Goal: Task Accomplishment & Management: Use online tool/utility

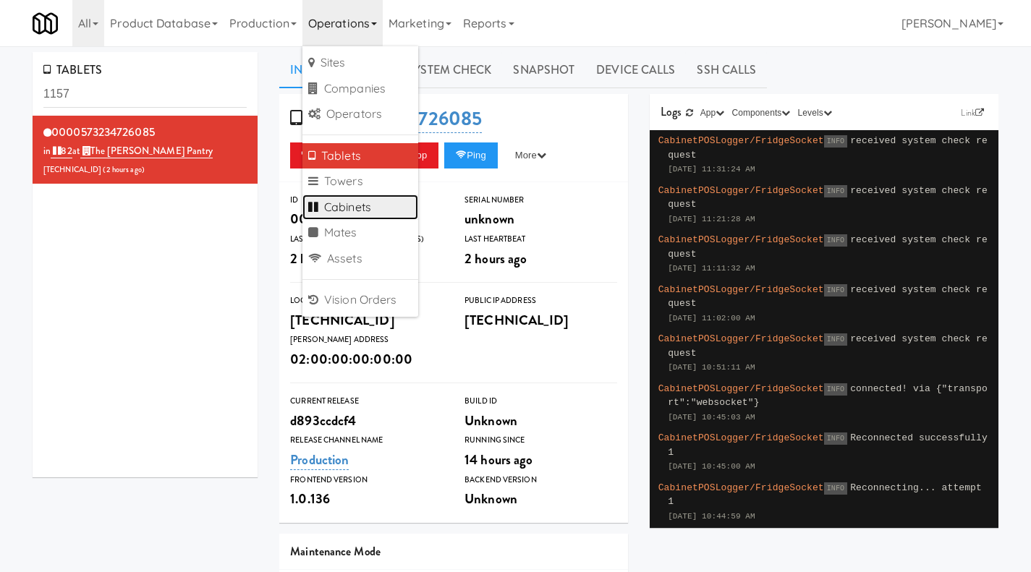
click at [369, 208] on link "Cabinets" at bounding box center [360, 208] width 116 height 26
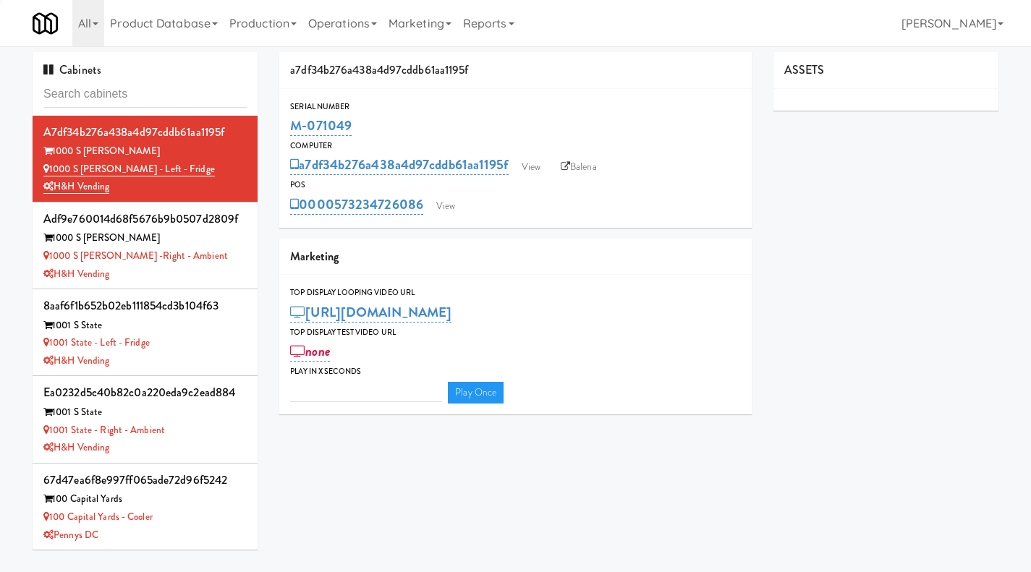
type input "3"
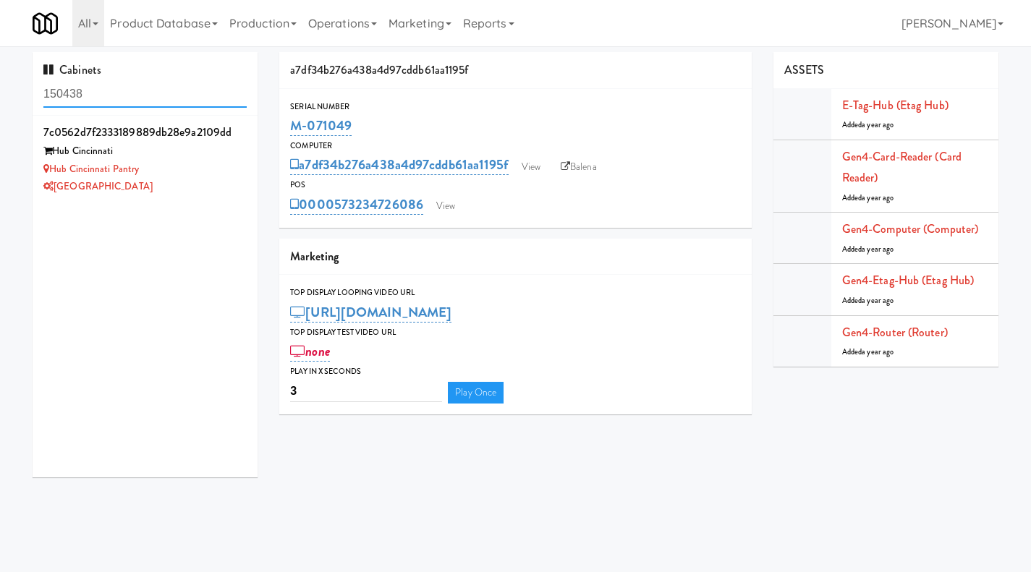
type input "150438"
click at [192, 187] on div "[GEOGRAPHIC_DATA]" at bounding box center [144, 187] width 203 height 18
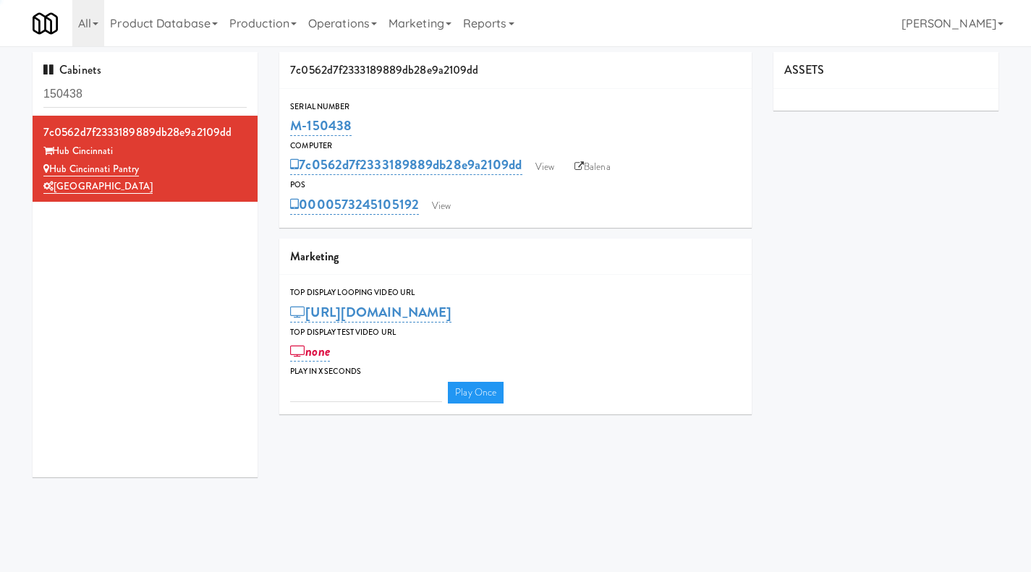
type input "3"
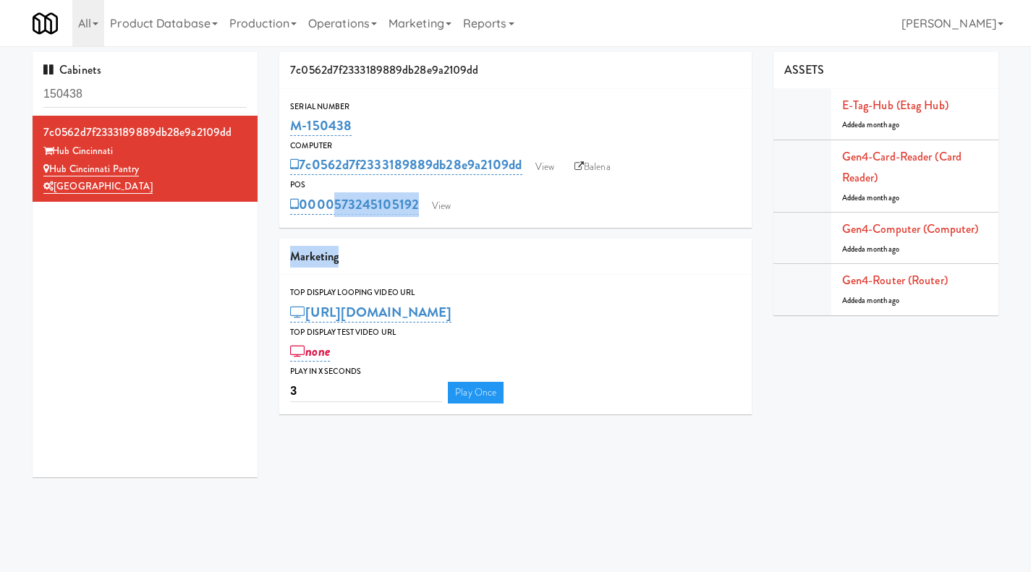
drag, startPoint x: 397, startPoint y: 228, endPoint x: 329, endPoint y: 218, distance: 68.8
click at [329, 218] on div "7c0562d7f2333189889db28e9a2109dd Serial Number M-150438 Computer 7c0562d7f23331…" at bounding box center [515, 238] width 494 height 373
click at [605, 164] on link "Balena" at bounding box center [592, 167] width 51 height 22
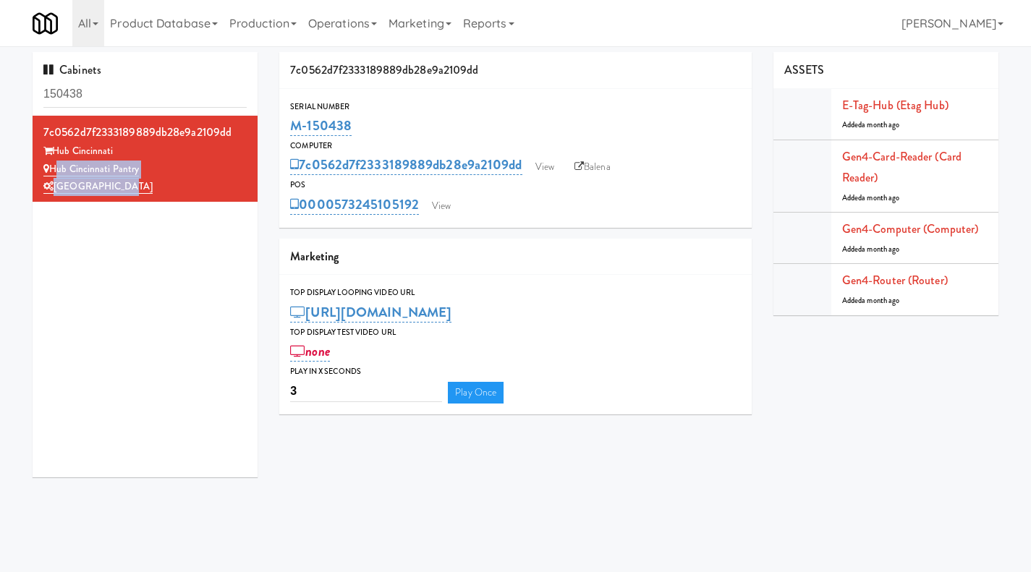
drag, startPoint x: 127, startPoint y: 187, endPoint x: 53, endPoint y: 168, distance: 77.1
click at [53, 168] on div "7c0562d7f2333189889db28e9a2109dd Hub Cincinnati Hub Cincinnati Pantry Nourish P…" at bounding box center [144, 159] width 203 height 75
copy div "Hub Cincinnati Pantry Nourish Point"
click at [453, 212] on link "View" at bounding box center [441, 206] width 33 height 22
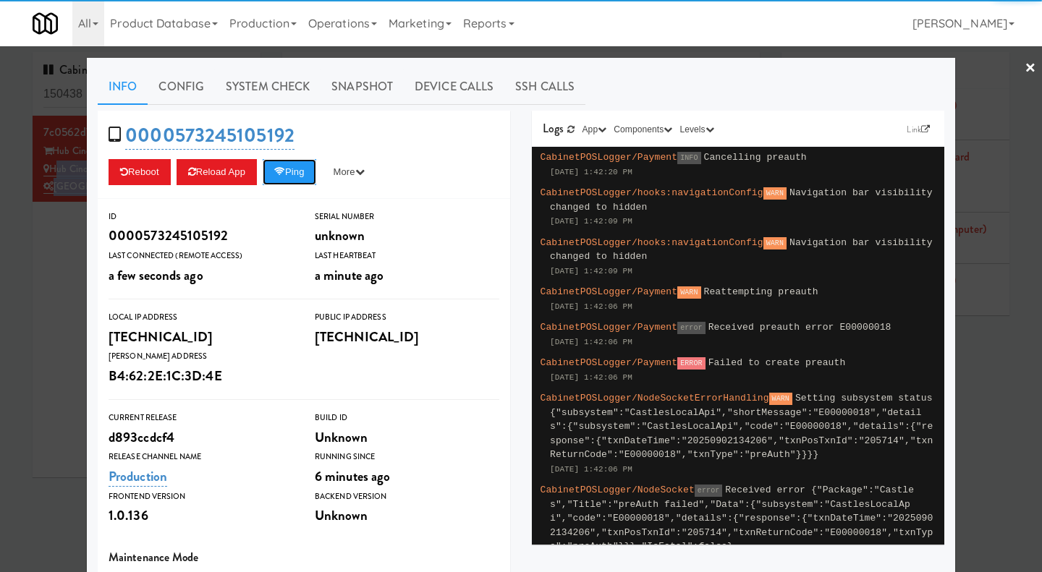
click at [280, 176] on icon at bounding box center [279, 171] width 11 height 9
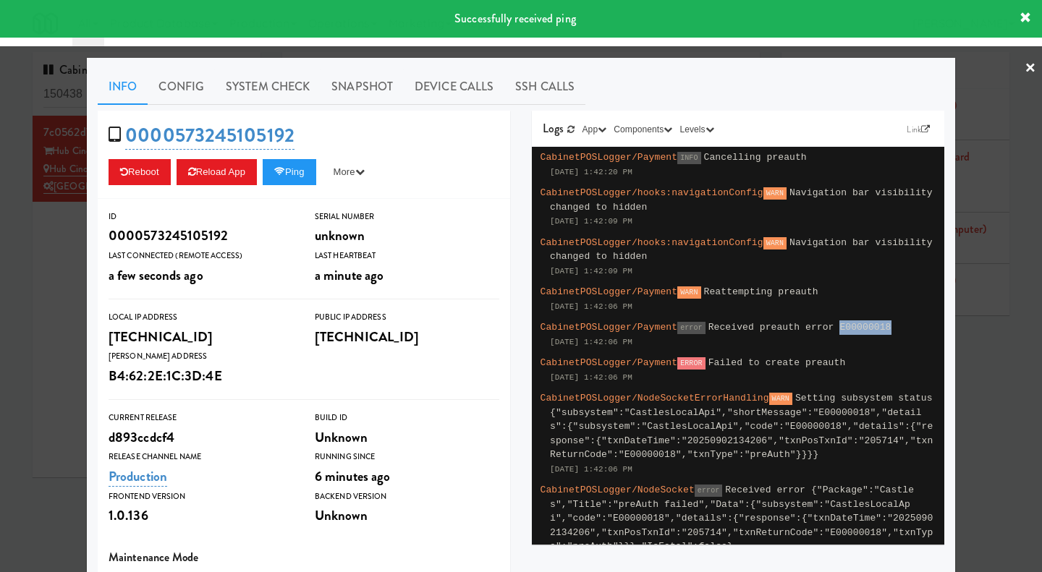
drag, startPoint x: 865, startPoint y: 329, endPoint x: 816, endPoint y: 331, distance: 49.3
click at [816, 331] on div "CabinetPOSLogger/Payment error Received preauth error E00000018 Sep 2, 2025 1:4…" at bounding box center [738, 334] width 401 height 35
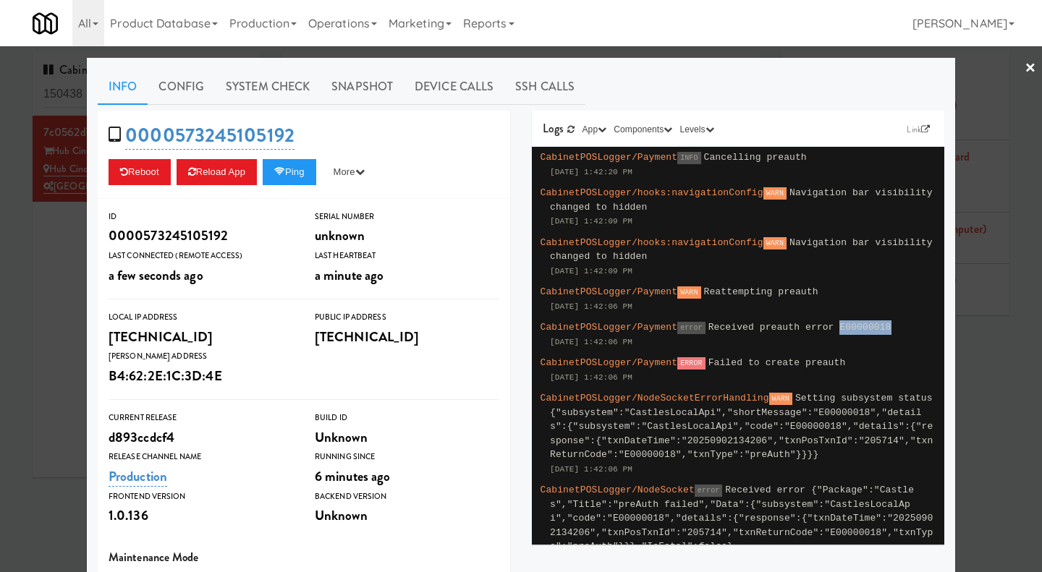
copy span "E00000018"
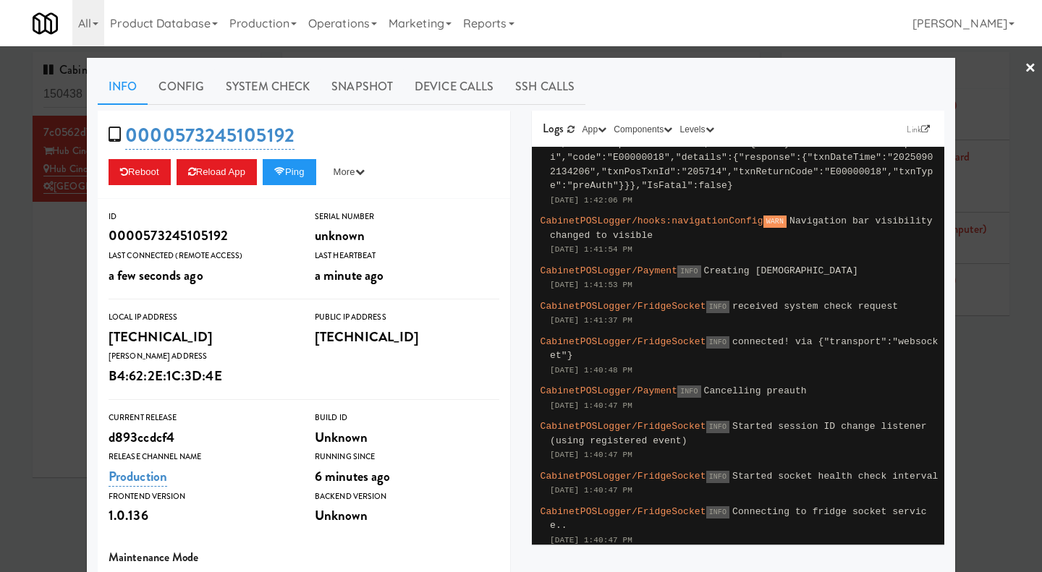
scroll to position [145, 0]
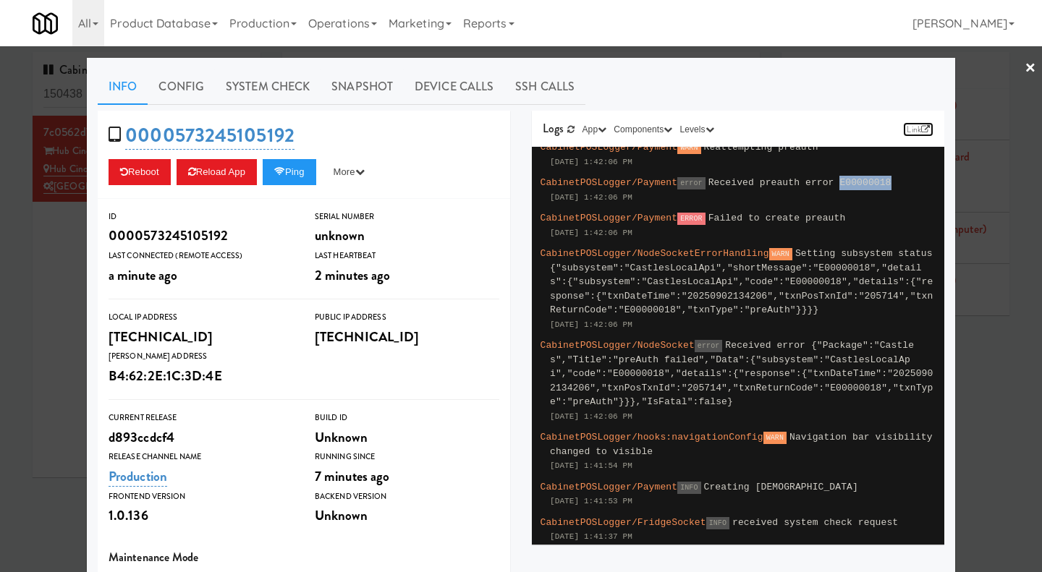
click at [912, 127] on link "Link" at bounding box center [918, 129] width 30 height 14
click at [59, 302] on div at bounding box center [521, 286] width 1042 height 572
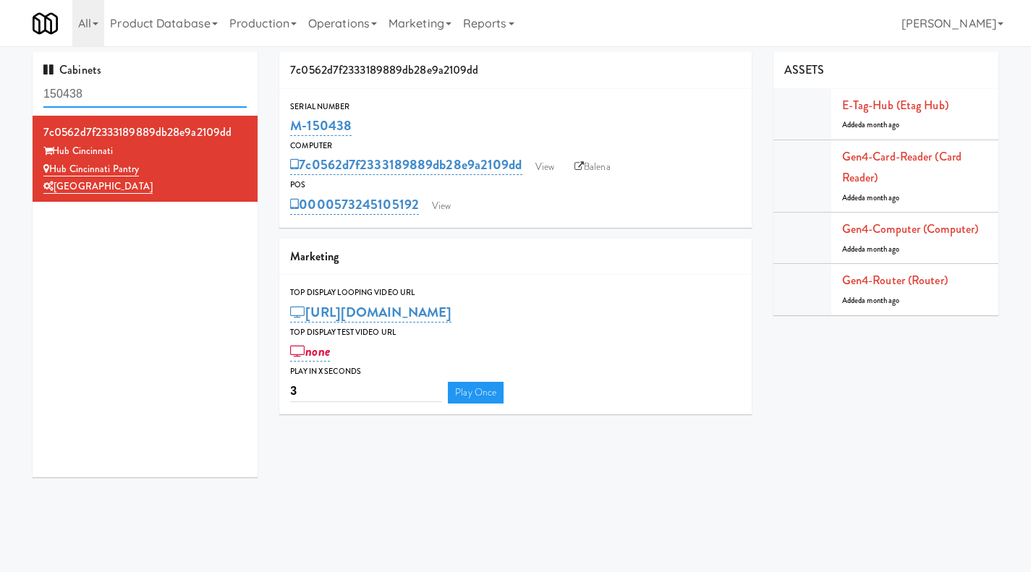
click at [140, 93] on input "150438" at bounding box center [144, 94] width 203 height 27
click at [549, 172] on link "View" at bounding box center [544, 167] width 33 height 22
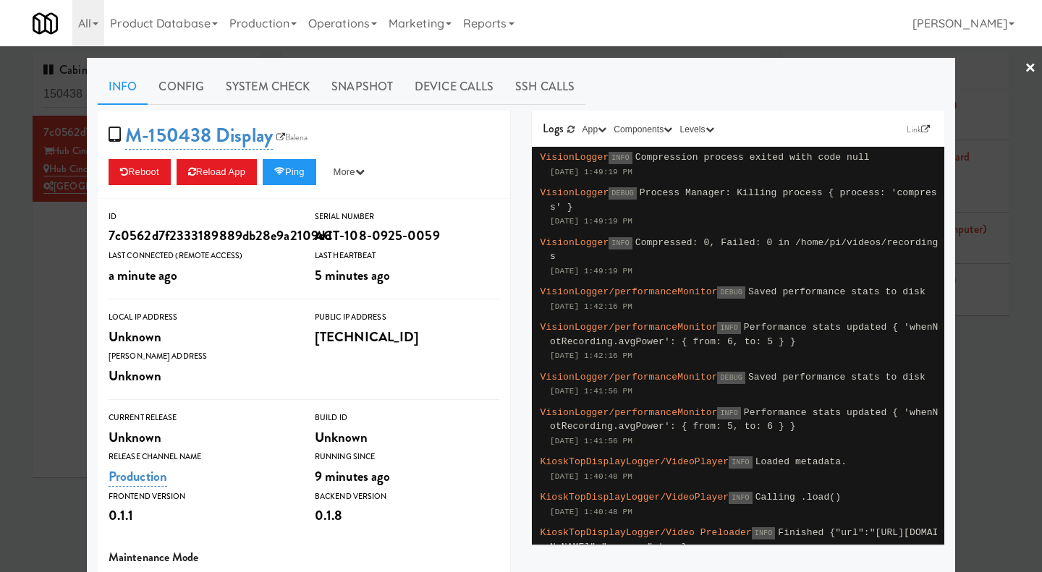
click at [1006, 395] on div at bounding box center [521, 286] width 1042 height 572
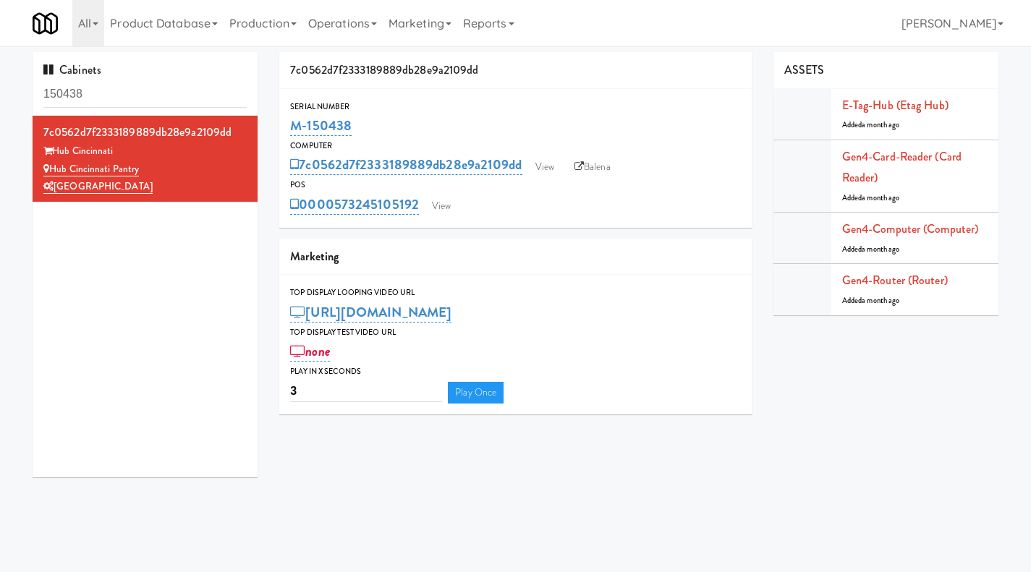
drag, startPoint x: 418, startPoint y: 221, endPoint x: 337, endPoint y: 215, distance: 80.5
click at [337, 215] on div "Serial Number M-150438 Computer 7c0562d7f2333189889db28e9a2109dd View Balena PO…" at bounding box center [515, 158] width 473 height 139
copy link "573245105192"
click at [467, 206] on div "0000573245105192 View" at bounding box center [515, 204] width 451 height 25
click at [546, 172] on link "View" at bounding box center [544, 167] width 33 height 22
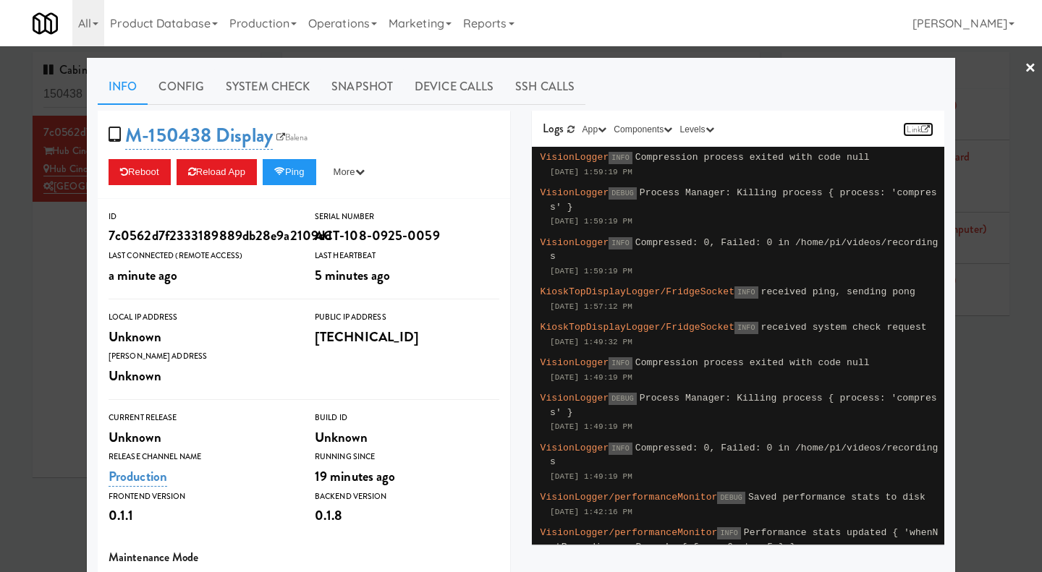
click at [910, 130] on link "Link" at bounding box center [918, 129] width 30 height 14
drag, startPoint x: 36, startPoint y: 245, endPoint x: 40, endPoint y: 233, distance: 12.8
click at [36, 245] on div at bounding box center [521, 286] width 1042 height 572
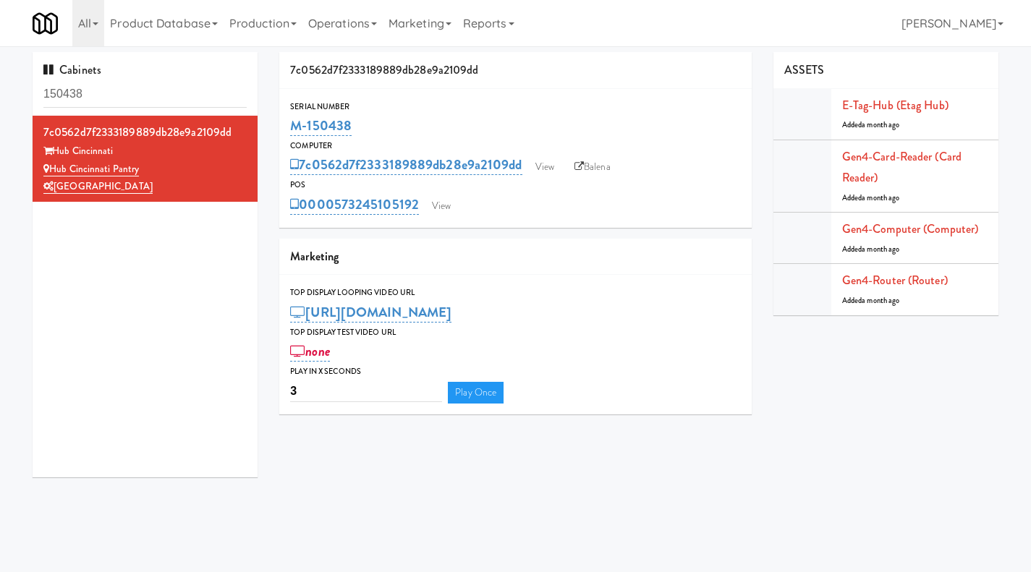
drag, startPoint x: 380, startPoint y: 123, endPoint x: 280, endPoint y: 118, distance: 100.0
click at [275, 118] on div "7c0562d7f2333189889db28e9a2109dd Serial Number M-150438 Computer 7c0562d7f23331…" at bounding box center [515, 238] width 494 height 373
copy link "M-150438"
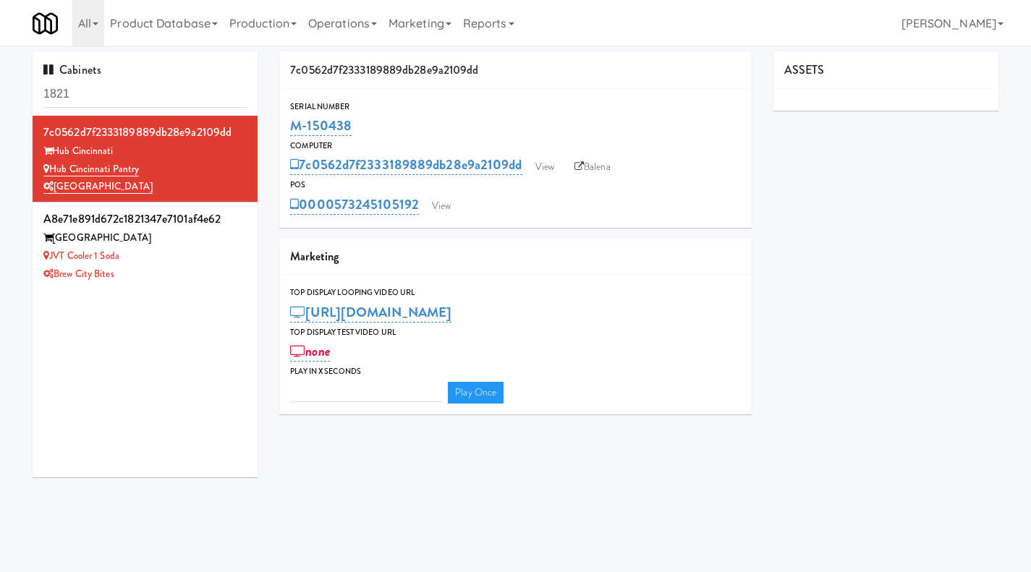
type input "3"
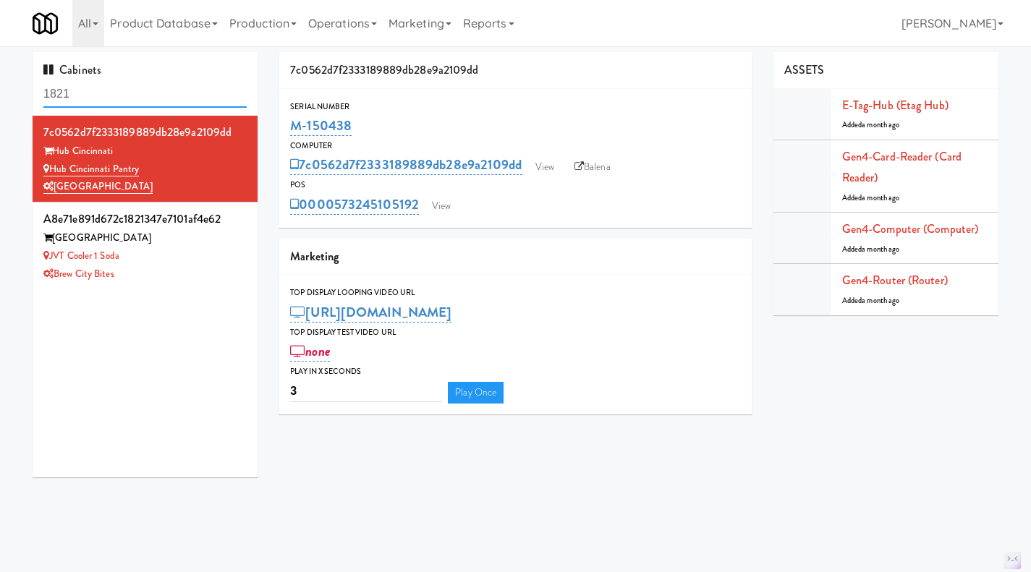
click at [126, 91] on input "1821" at bounding box center [144, 94] width 203 height 27
click at [125, 91] on input "1821" at bounding box center [144, 94] width 203 height 27
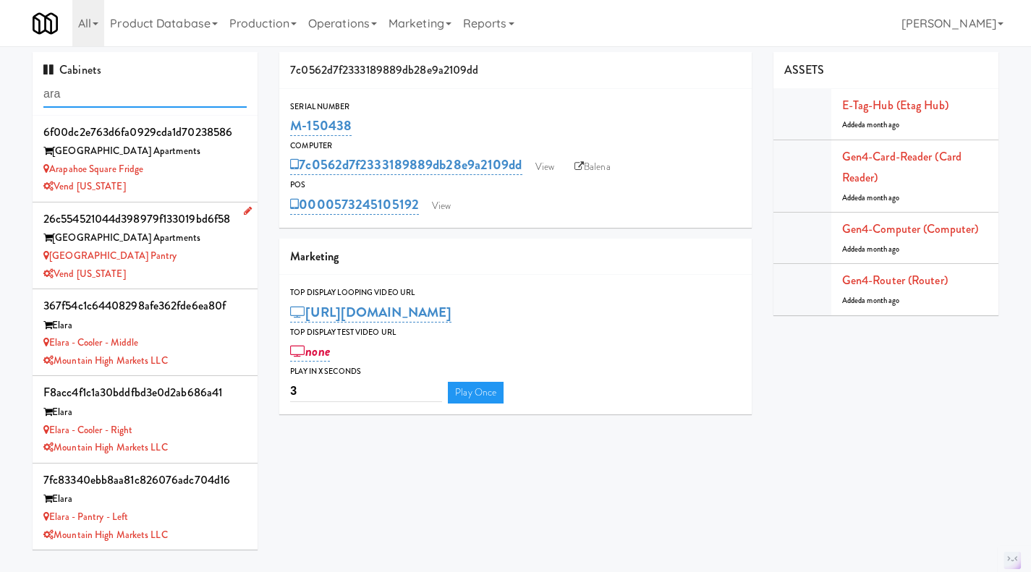
type input "ara"
click at [203, 262] on div "Arapahoe Square Pantry" at bounding box center [144, 256] width 203 height 18
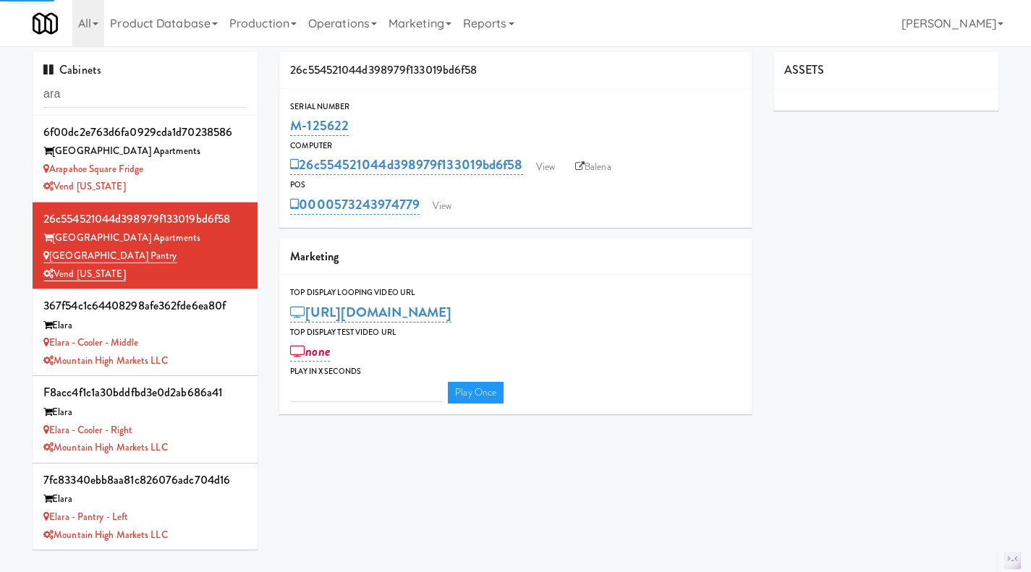
type input "3"
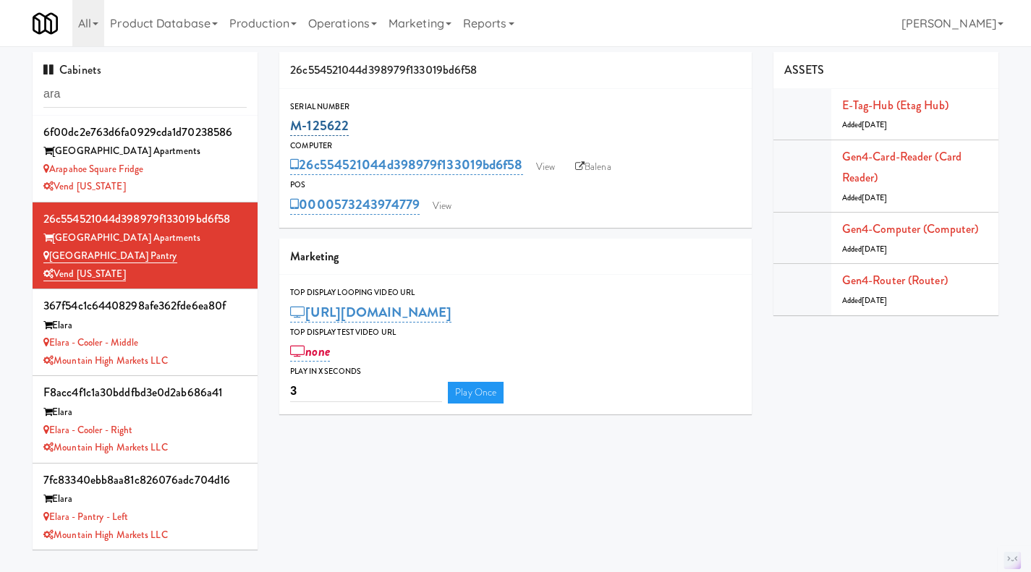
drag, startPoint x: 350, startPoint y: 123, endPoint x: 292, endPoint y: 121, distance: 57.2
click at [292, 121] on div "M-125622" at bounding box center [515, 126] width 451 height 25
copy link "M-125622"
click at [123, 93] on input "ara" at bounding box center [144, 94] width 203 height 27
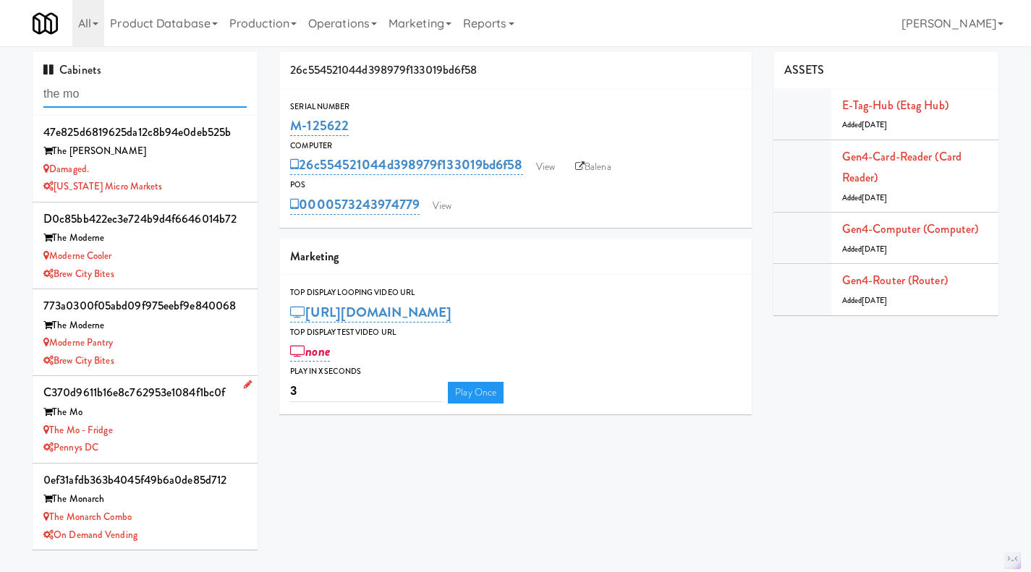
type input "the mo"
click at [175, 439] on div "Pennys DC" at bounding box center [144, 448] width 203 height 18
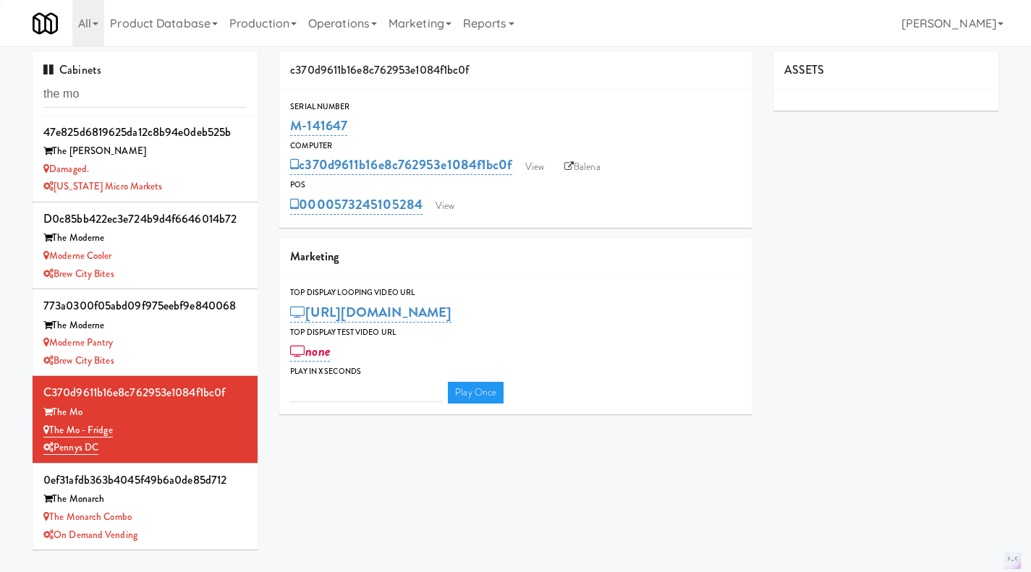
type input "3"
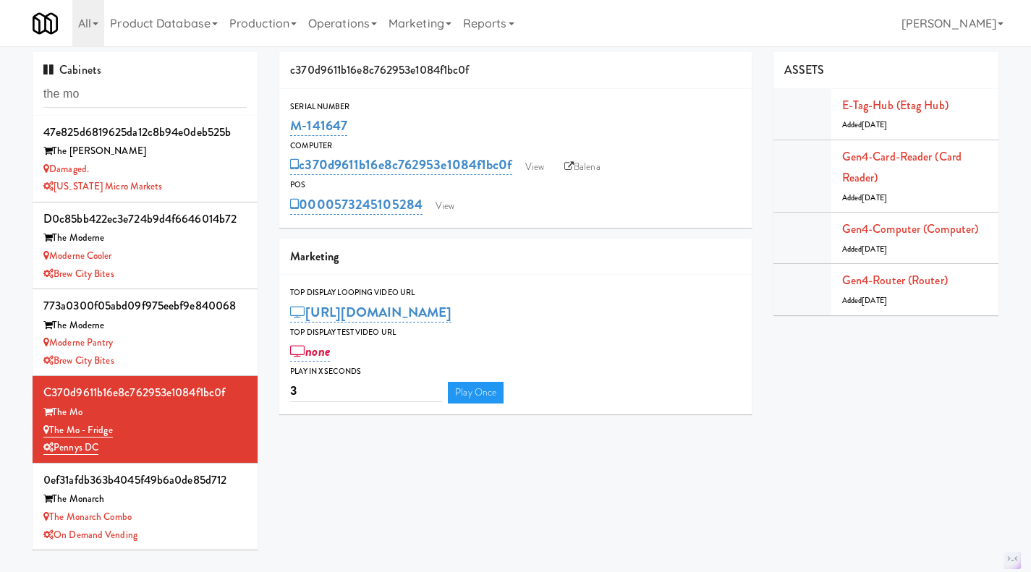
drag, startPoint x: 371, startPoint y: 107, endPoint x: 289, endPoint y: 127, distance: 84.2
click at [281, 124] on div "Serial Number M-141647" at bounding box center [515, 119] width 473 height 39
drag, startPoint x: 365, startPoint y: 127, endPoint x: 290, endPoint y: 127, distance: 74.5
click at [290, 127] on div "M-141647" at bounding box center [515, 126] width 451 height 25
copy link "M-141647"
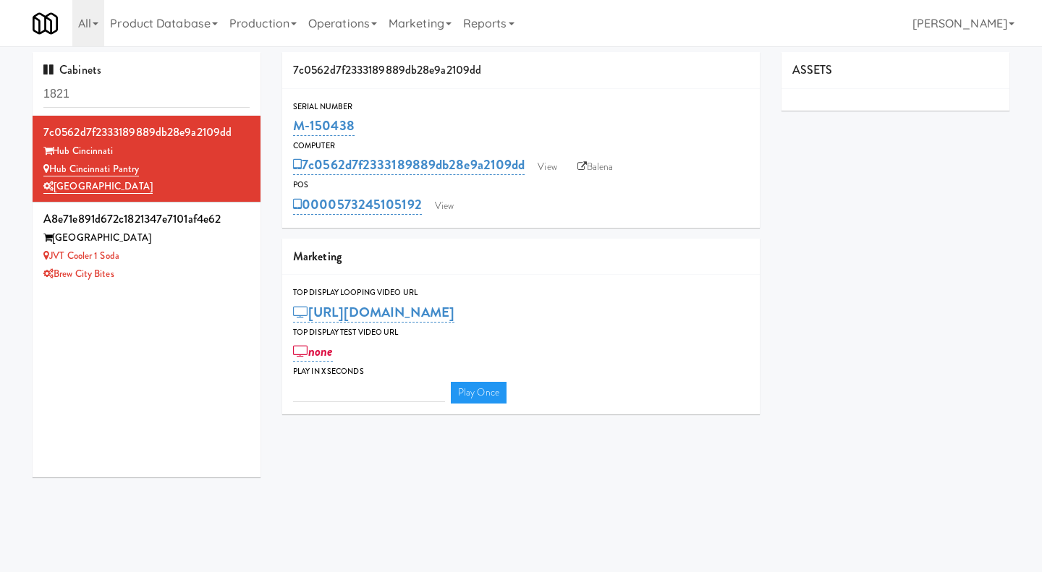
type input "3"
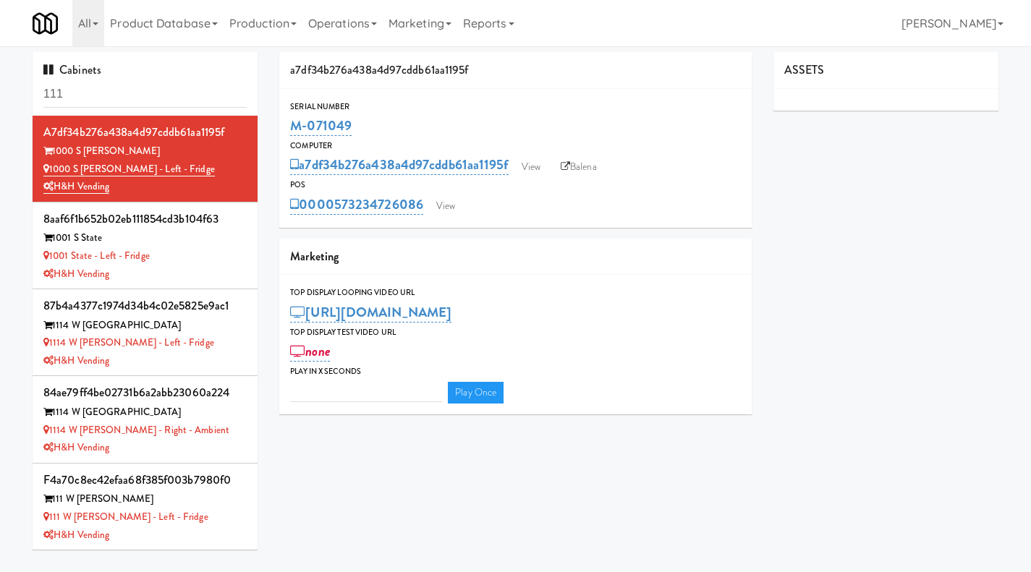
type input "3"
